Goal: Task Accomplishment & Management: Use online tool/utility

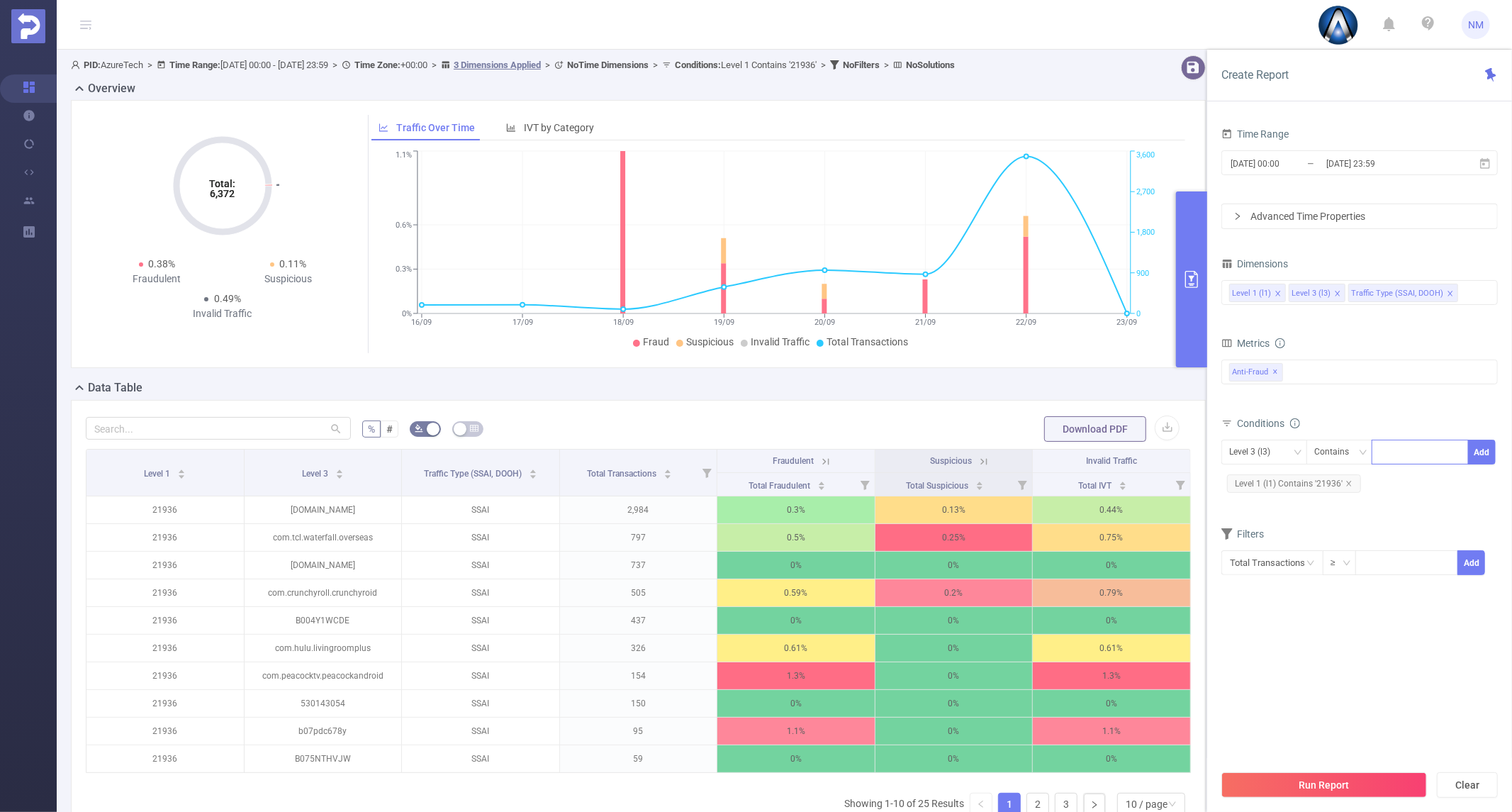
scroll to position [79, 0]
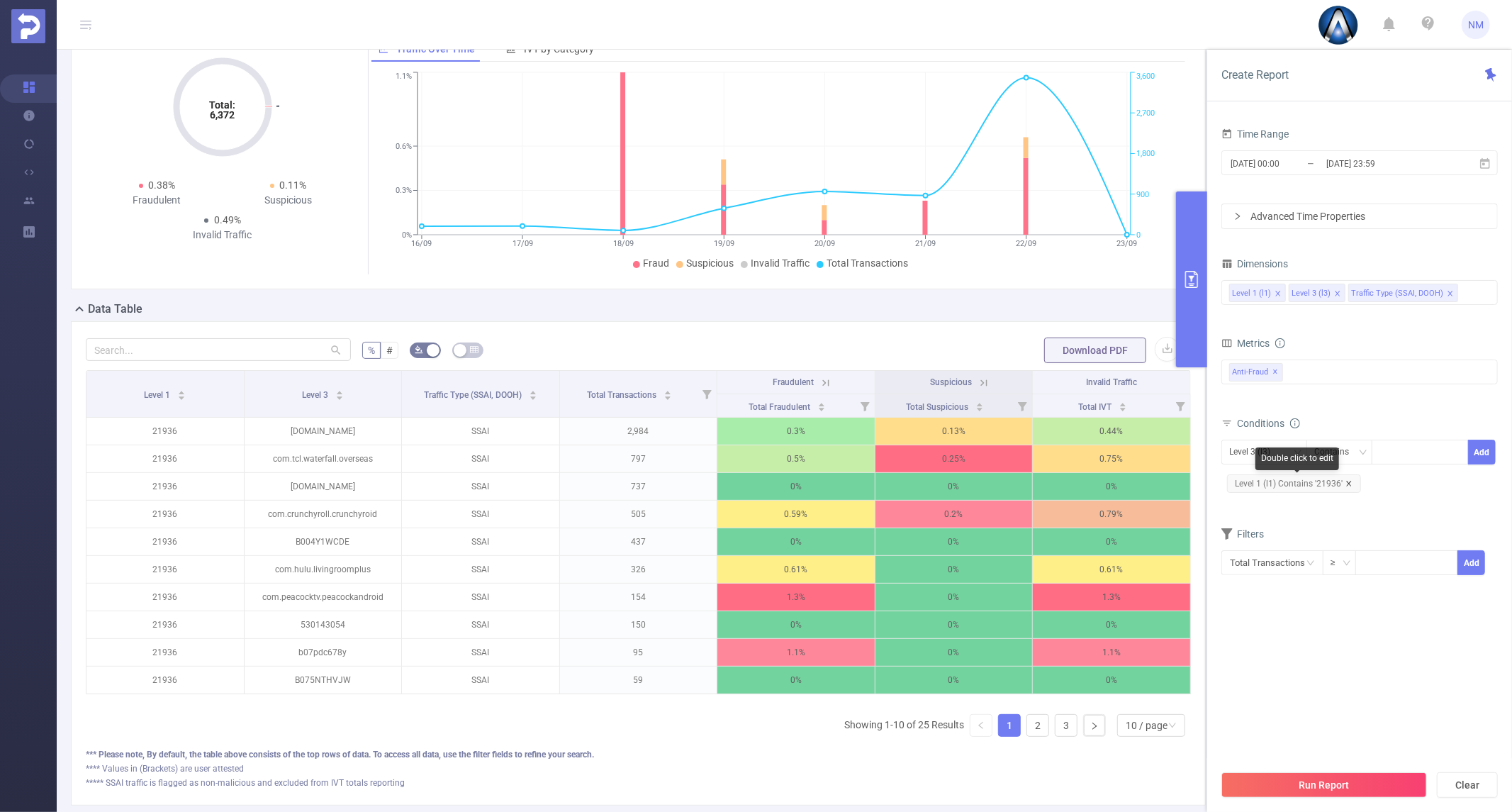
click at [1348, 485] on icon "icon: close" at bounding box center [1349, 483] width 7 height 7
click at [1243, 454] on div "Level 3 (l3)" at bounding box center [1255, 453] width 51 height 24
click at [1256, 482] on li "Level 1 (l1)" at bounding box center [1286, 481] width 129 height 23
click at [1414, 449] on div at bounding box center [1420, 453] width 81 height 24
type input "22045"
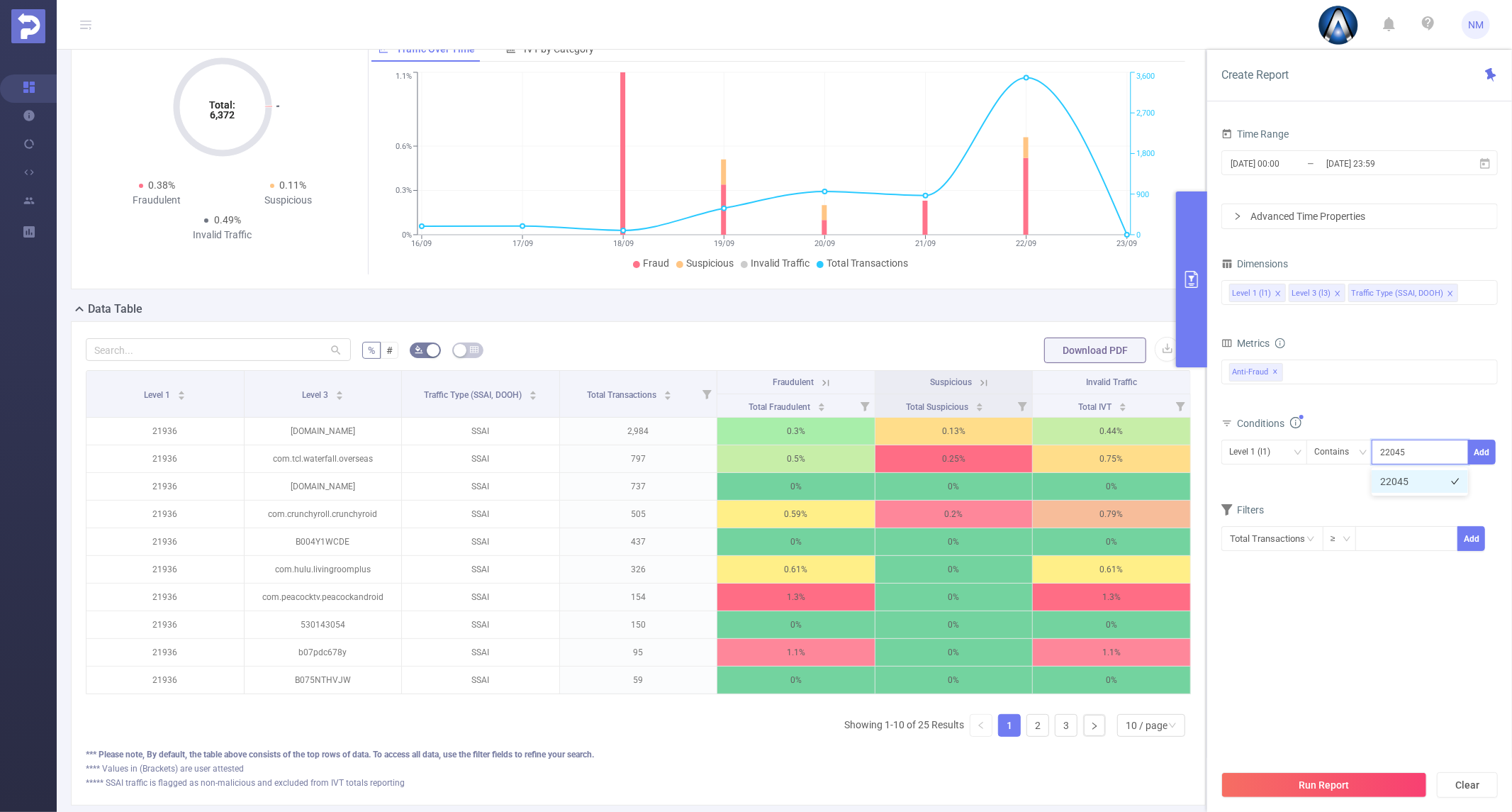
click at [1414, 475] on li "22045" at bounding box center [1420, 481] width 96 height 23
click at [1487, 461] on button "Add" at bounding box center [1481, 452] width 28 height 24
click at [1286, 780] on button "Run Report" at bounding box center [1324, 785] width 205 height 25
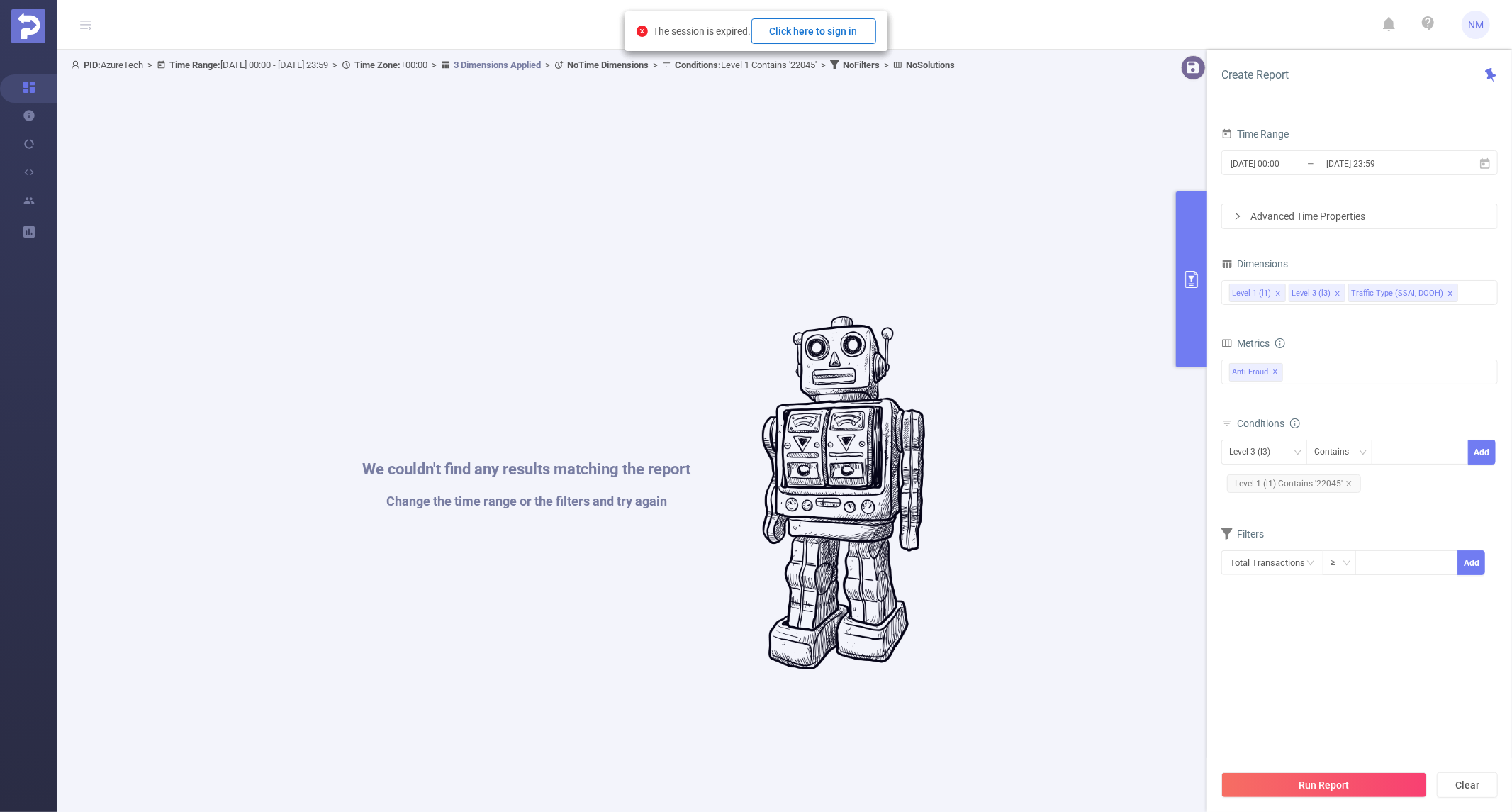
click at [843, 29] on button "Click here to sign in" at bounding box center [814, 31] width 125 height 25
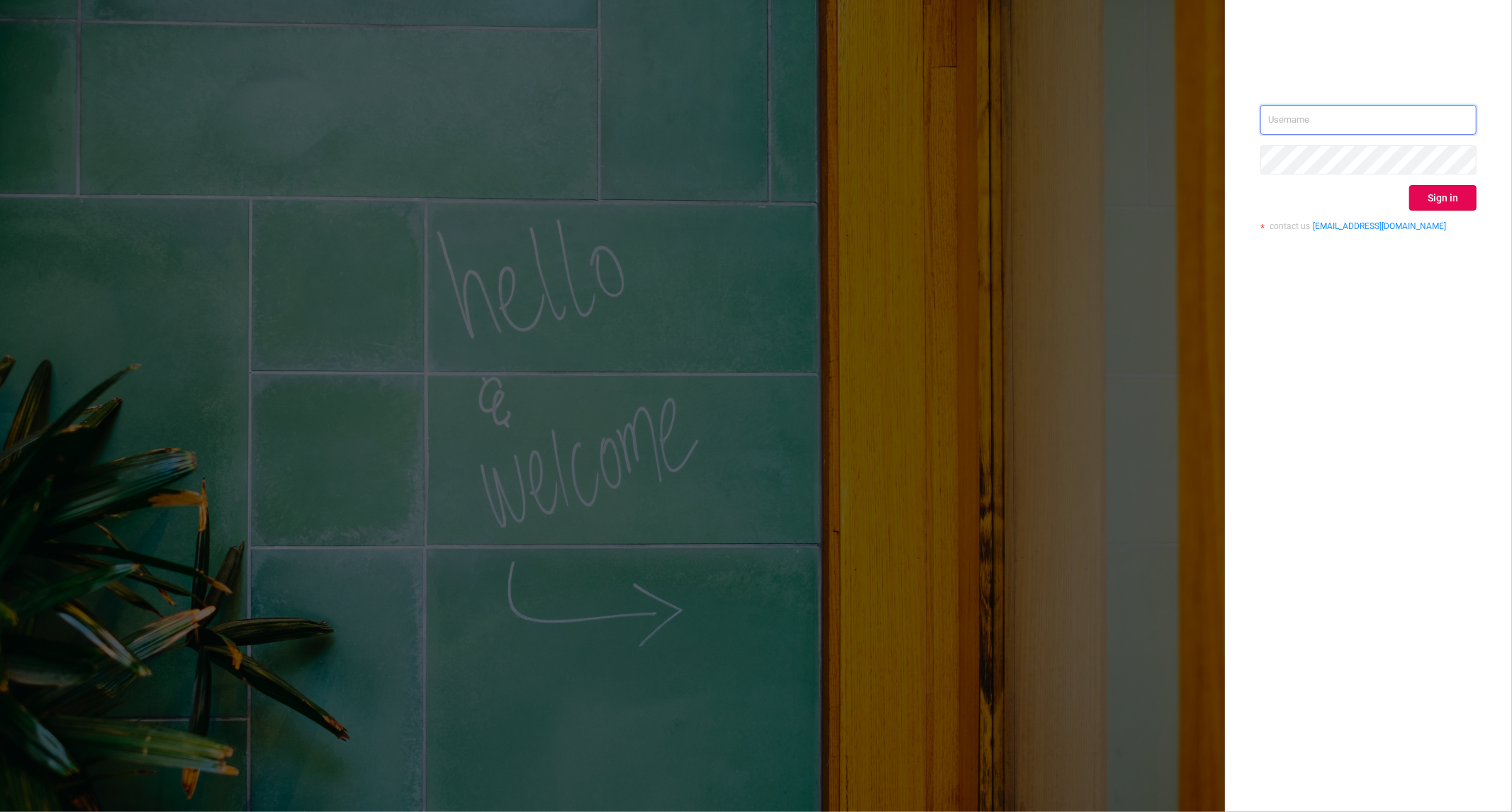
click at [1329, 118] on input "text" at bounding box center [1368, 120] width 216 height 30
type input "nathan@azuretech.io"
click at [1444, 201] on button "Sign in" at bounding box center [1443, 197] width 67 height 25
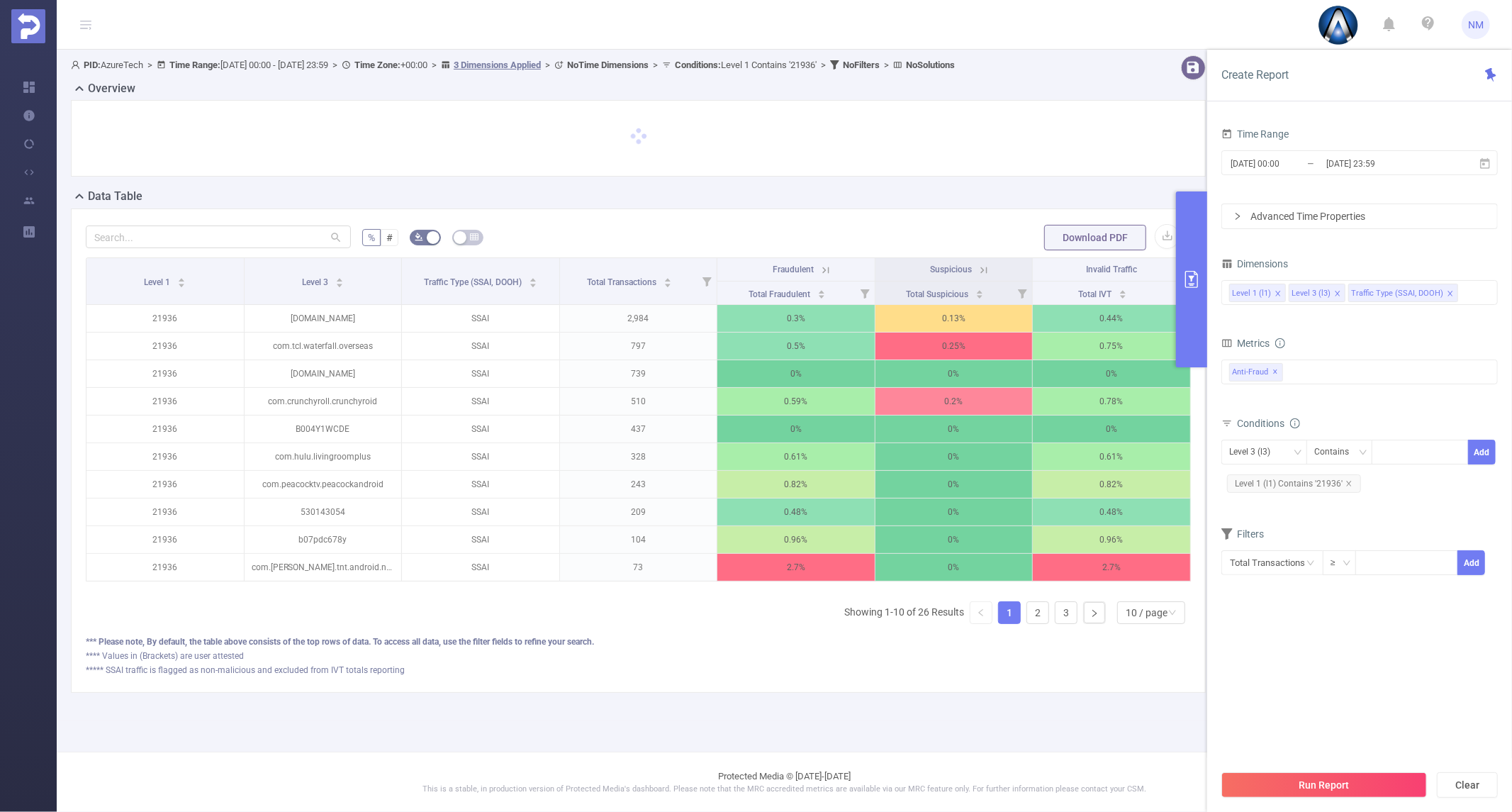
drag, startPoint x: 1384, startPoint y: 495, endPoint x: 1359, endPoint y: 488, distance: 26.0
click at [1384, 495] on div "Level 3 (l3) Contains Add Level 1 (l1) Contains '21936'" at bounding box center [1360, 468] width 276 height 56
click at [1347, 483] on icon "icon: close" at bounding box center [1349, 483] width 7 height 7
click at [1388, 443] on div at bounding box center [1420, 453] width 81 height 24
click at [1264, 437] on div "Level 3 (l3) Contains Add" at bounding box center [1360, 457] width 276 height 40
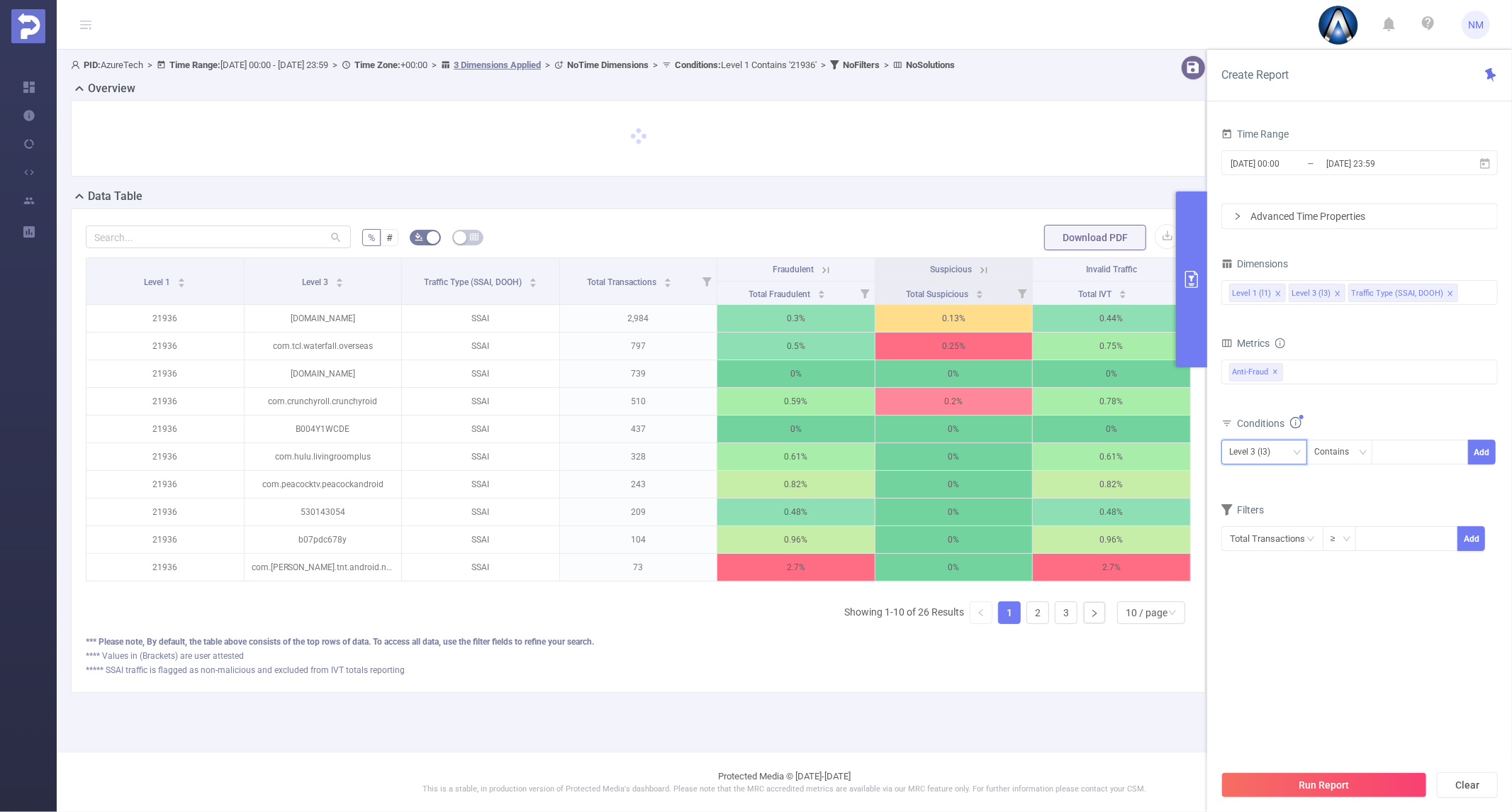
click at [1247, 457] on div "Level 3 (l3)" at bounding box center [1255, 453] width 51 height 24
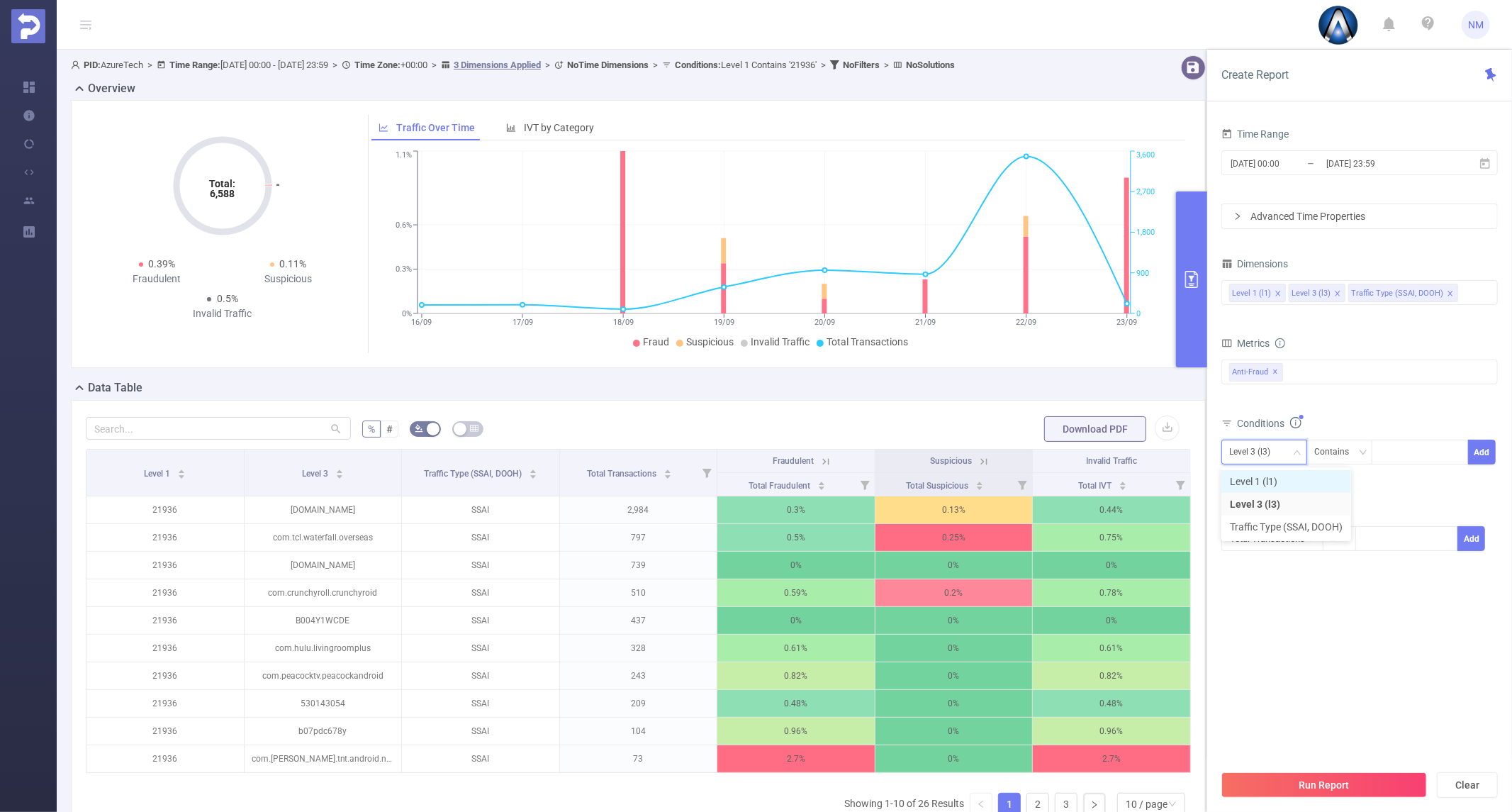
click at [1246, 477] on li "Level 1 (l1)" at bounding box center [1286, 481] width 129 height 23
click at [1380, 455] on input at bounding box center [1383, 452] width 6 height 18
type input "22045"
click at [1390, 483] on li "22045" at bounding box center [1420, 481] width 96 height 23
click at [1484, 451] on button "Add" at bounding box center [1481, 452] width 28 height 24
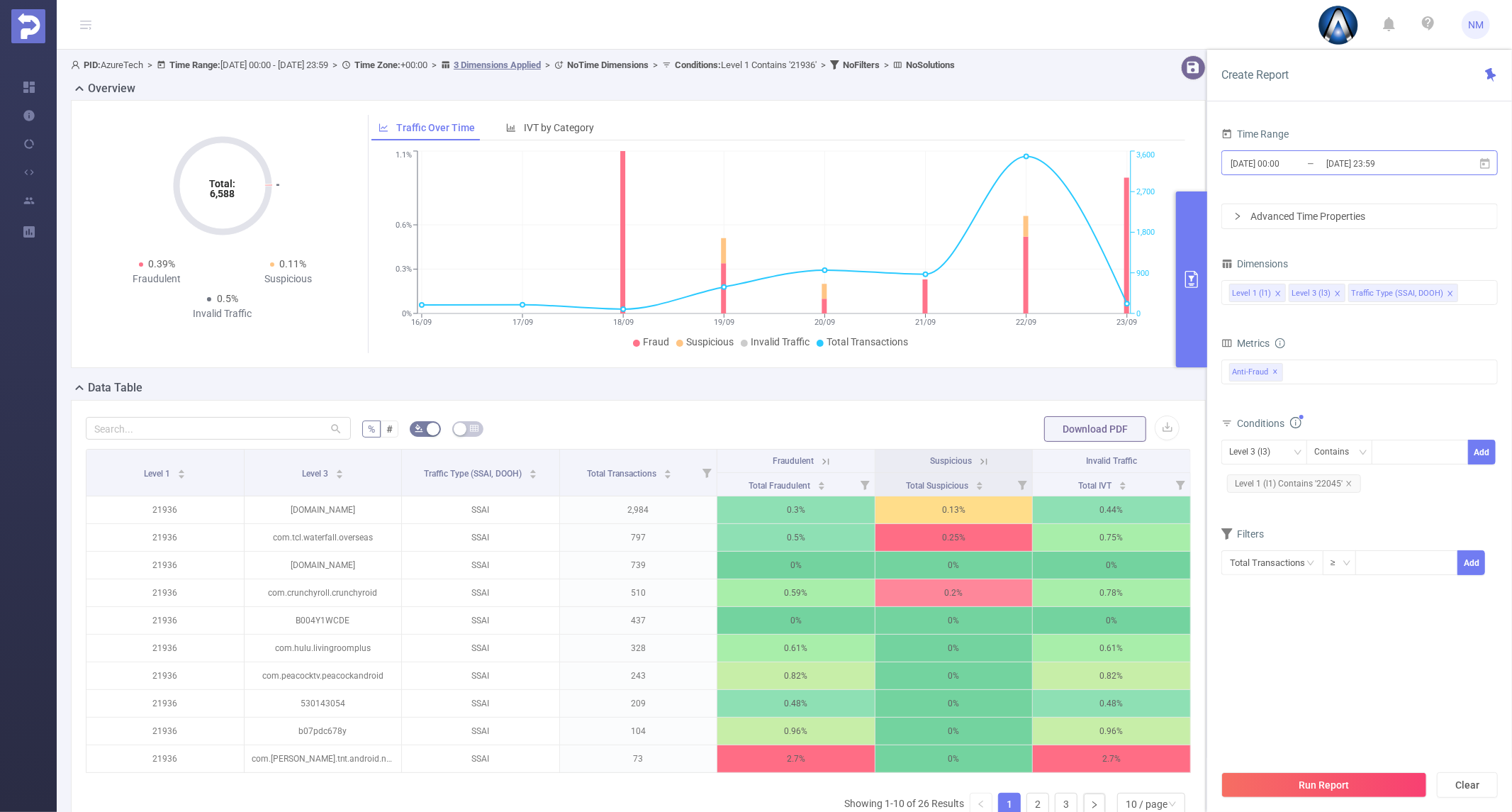
click at [1352, 167] on input "[DATE] 23:59" at bounding box center [1382, 164] width 114 height 19
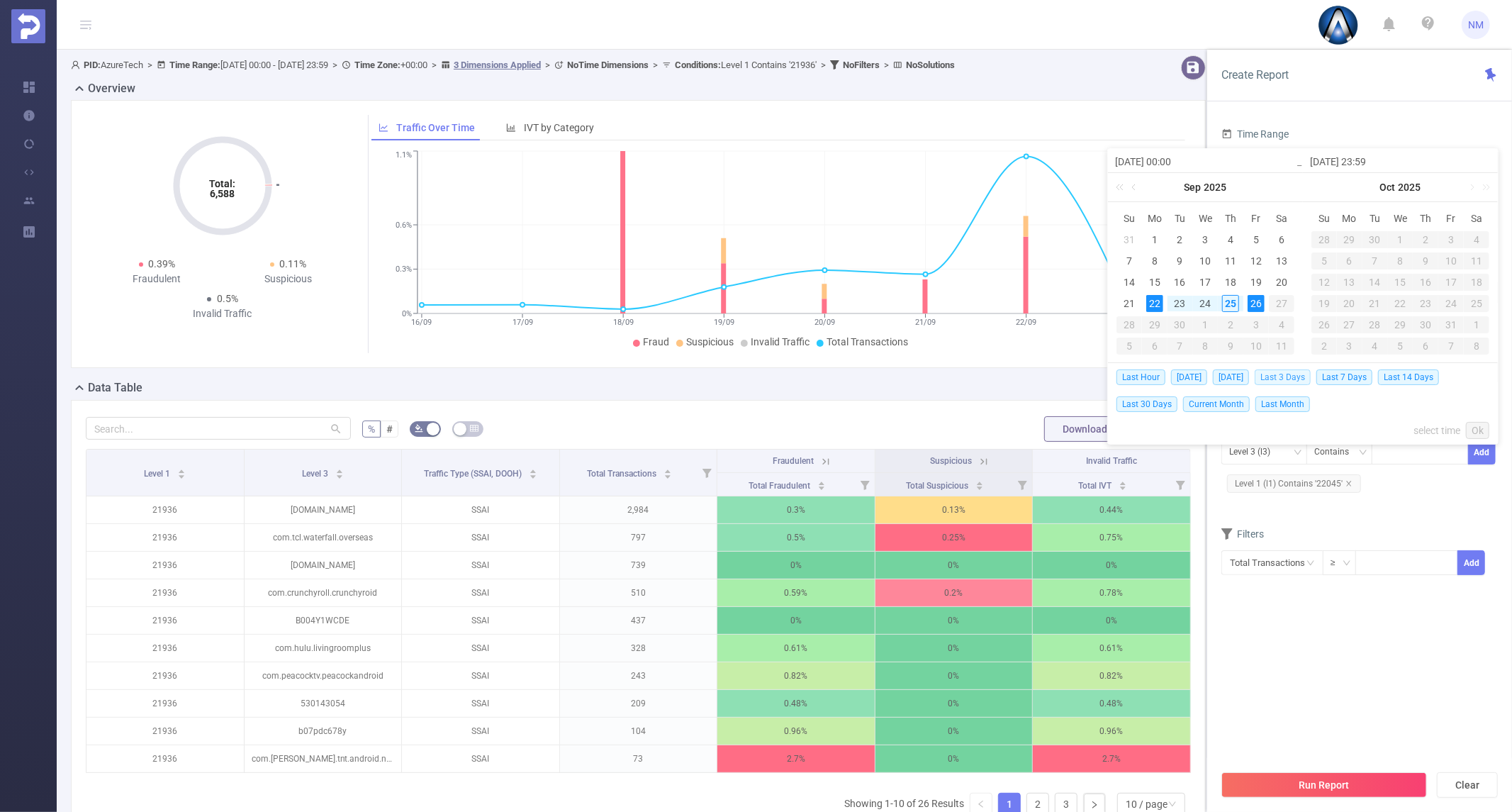
click at [1291, 374] on span "Last 3 Days" at bounding box center [1282, 378] width 56 height 16
type input "2025-09-22 00:00"
type input "2025-09-25 23:59"
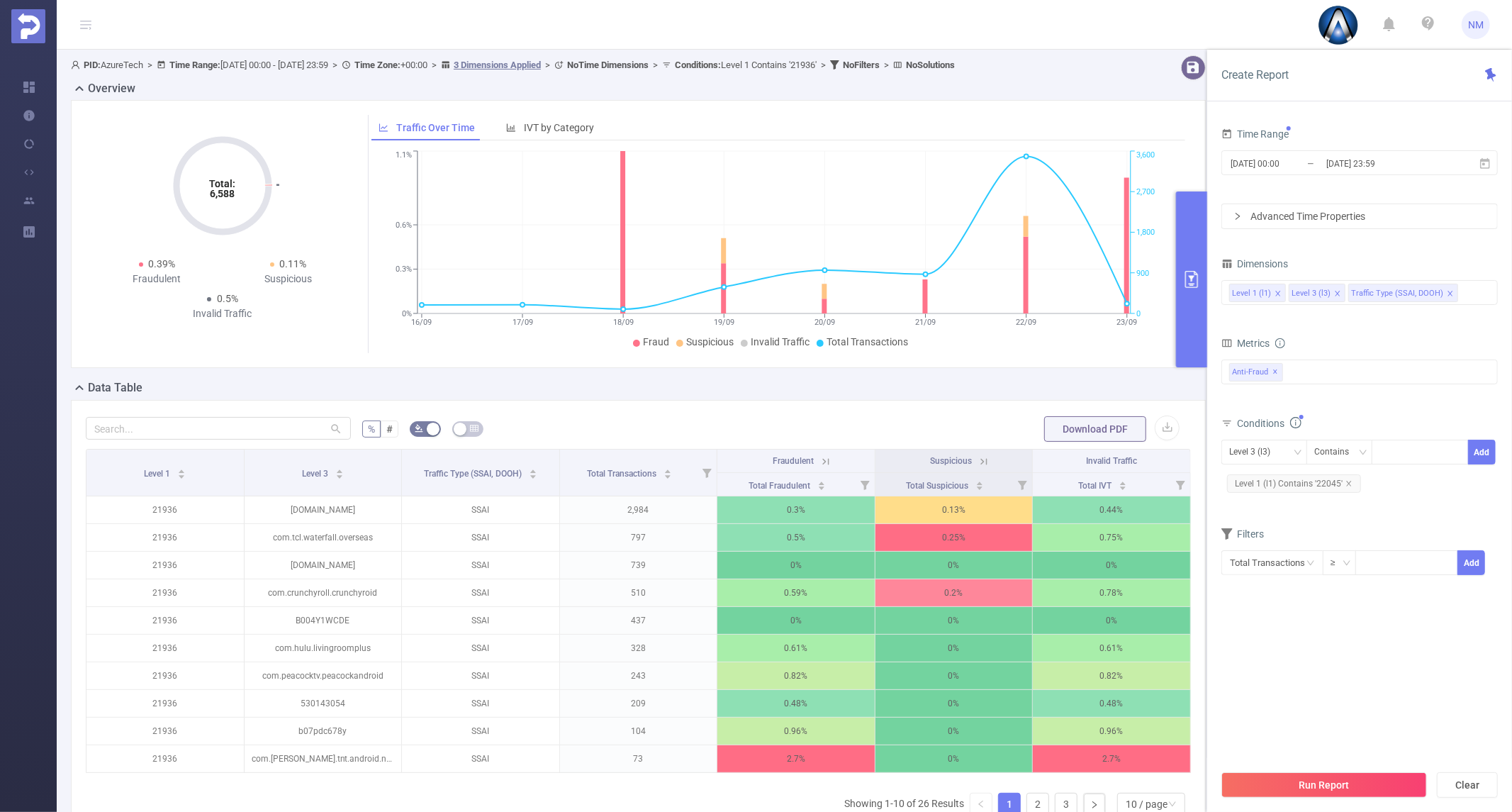
click at [1302, 783] on button "Run Report" at bounding box center [1324, 785] width 205 height 25
